Goal: Find specific page/section: Find specific page/section

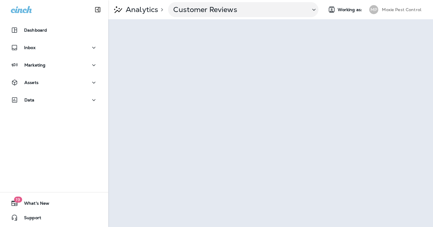
click at [96, 115] on div "Dashboard Inbox Marketing Assets Data 19 What's New Support" at bounding box center [54, 113] width 108 height 227
click at [384, 8] on p "Moxie Pest Control" at bounding box center [401, 9] width 39 height 5
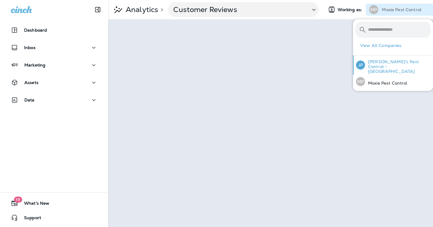
click at [373, 62] on p "[PERSON_NAME]'s Pest Control - [GEOGRAPHIC_DATA]" at bounding box center [397, 66] width 65 height 14
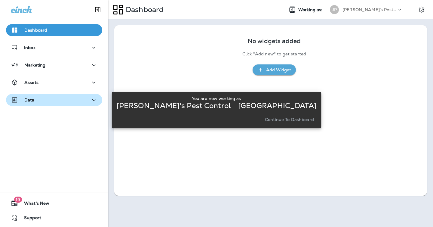
click at [54, 101] on div "Data" at bounding box center [54, 100] width 87 height 8
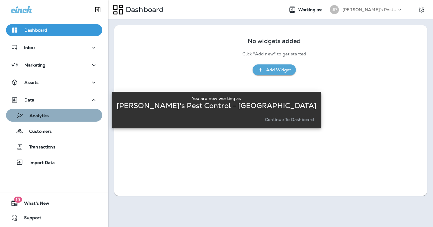
click at [57, 118] on div "Analytics" at bounding box center [53, 115] width 91 height 9
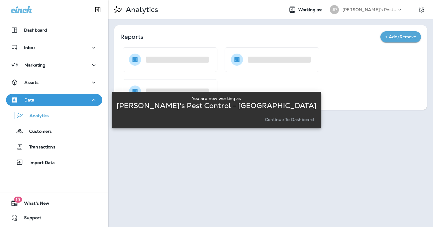
click at [277, 122] on p "Continue to Dashboard" at bounding box center [289, 119] width 49 height 5
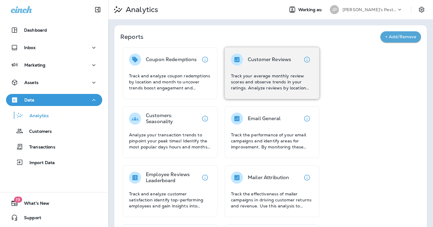
click at [253, 83] on p "Track your average monthly review scores and observe trends in your ratings. An…" at bounding box center [272, 82] width 82 height 18
